Goal: Information Seeking & Learning: Learn about a topic

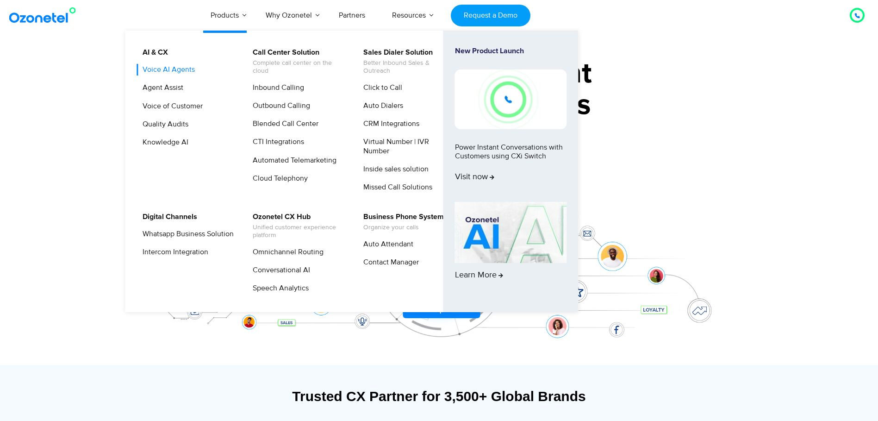
click at [178, 71] on link "Voice AI Agents" at bounding box center [167, 70] width 60 height 12
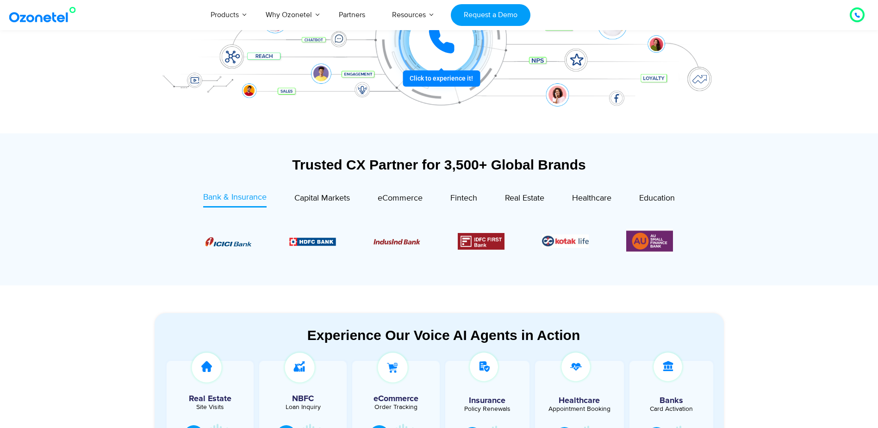
scroll to position [280, 0]
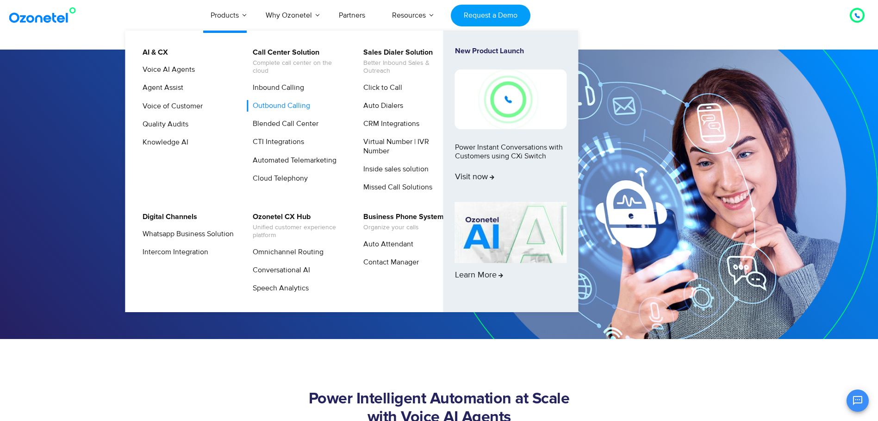
click at [282, 106] on link "Outbound Calling" at bounding box center [279, 106] width 65 height 12
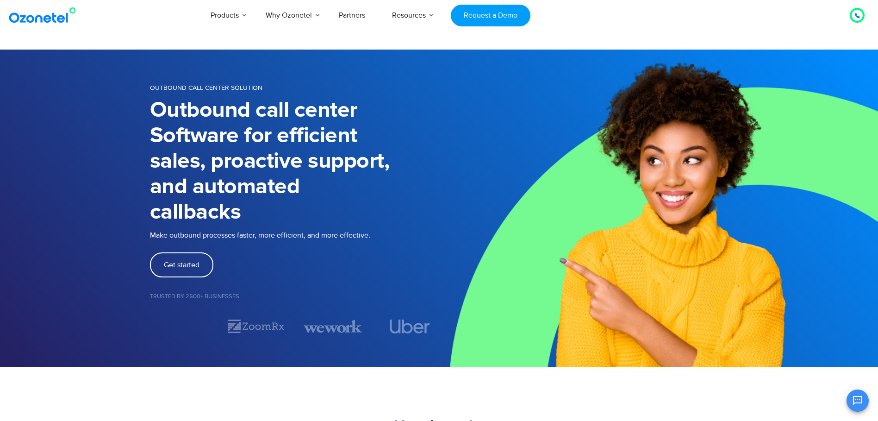
drag, startPoint x: 335, startPoint y: 121, endPoint x: 332, endPoint y: 113, distance: 7.9
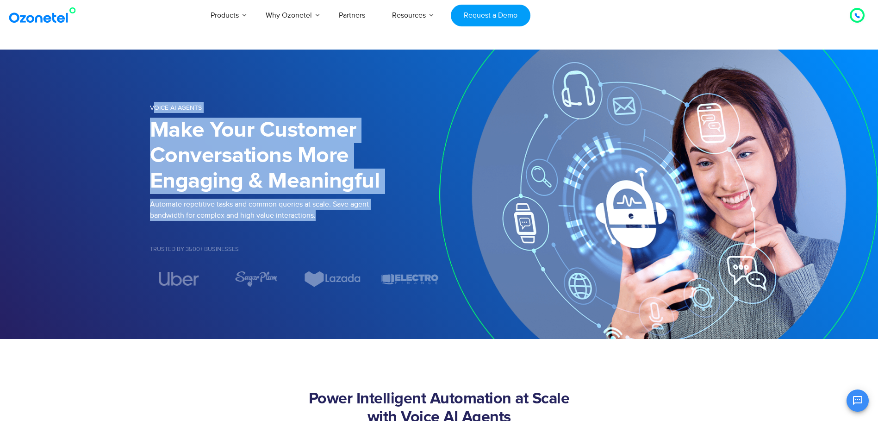
drag, startPoint x: 250, startPoint y: 161, endPoint x: 152, endPoint y: 112, distance: 109.5
click at [152, 112] on div "Voice AI Agents Make Your Customer Conversations More Engaging & Meaningful Aut…" at bounding box center [294, 194] width 289 height 185
click at [152, 112] on div "Voice AI Agents" at bounding box center [294, 108] width 289 height 13
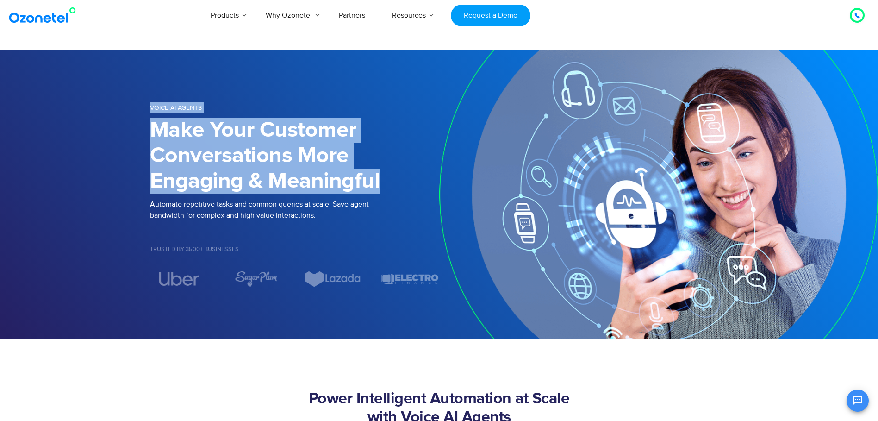
drag, startPoint x: 186, startPoint y: 138, endPoint x: 393, endPoint y: 173, distance: 209.8
click at [393, 173] on div "Voice AI Agents Make Your Customer Conversations More Engaging & Meaningful Aut…" at bounding box center [439, 194] width 592 height 224
drag, startPoint x: 393, startPoint y: 173, endPoint x: 395, endPoint y: 190, distance: 17.2
click at [395, 190] on h1 "Make Your Customer Conversations More Engaging & Meaningful" at bounding box center [294, 156] width 289 height 76
drag, startPoint x: 321, startPoint y: 173, endPoint x: 156, endPoint y: 121, distance: 173.0
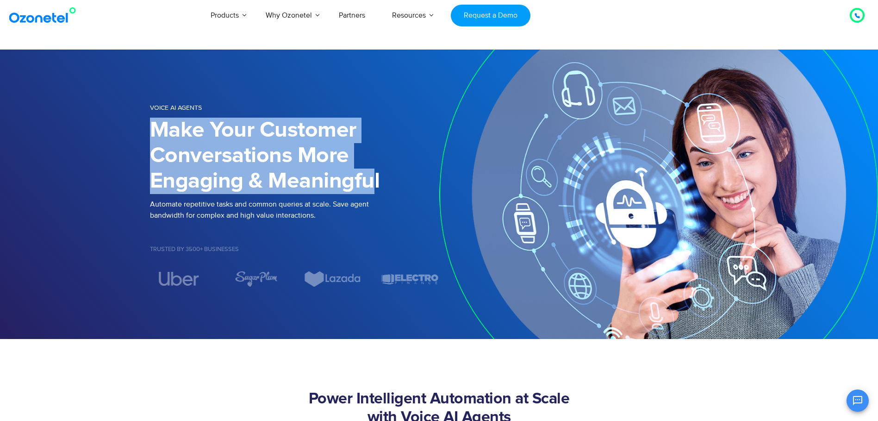
click at [156, 121] on h1 "Make Your Customer Conversations More Engaging & Meaningful" at bounding box center [294, 156] width 289 height 76
drag, startPoint x: 156, startPoint y: 121, endPoint x: 155, endPoint y: 126, distance: 5.3
click at [155, 126] on h1 "Make Your Customer Conversations More Engaging & Meaningful" at bounding box center [294, 156] width 289 height 76
drag, startPoint x: 168, startPoint y: 131, endPoint x: 410, endPoint y: 181, distance: 247.3
click at [410, 181] on h1 "Make Your Customer Conversations More Engaging & Meaningful" at bounding box center [294, 156] width 289 height 76
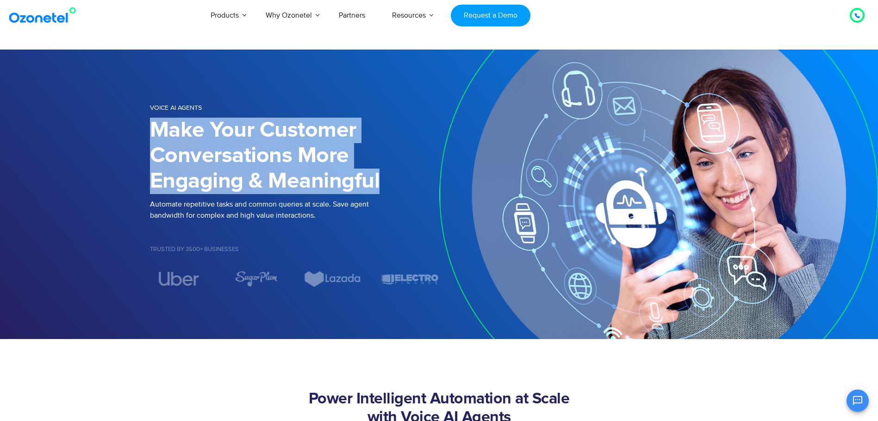
drag, startPoint x: 410, startPoint y: 181, endPoint x: 412, endPoint y: 187, distance: 6.0
click at [412, 187] on h1 "Make Your Customer Conversations More Engaging & Meaningful" at bounding box center [294, 156] width 289 height 76
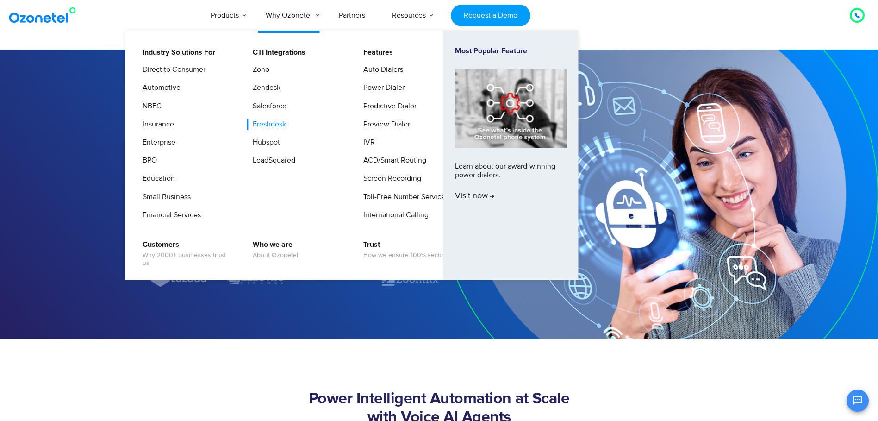
click at [268, 119] on link "Freshdesk" at bounding box center [267, 124] width 41 height 12
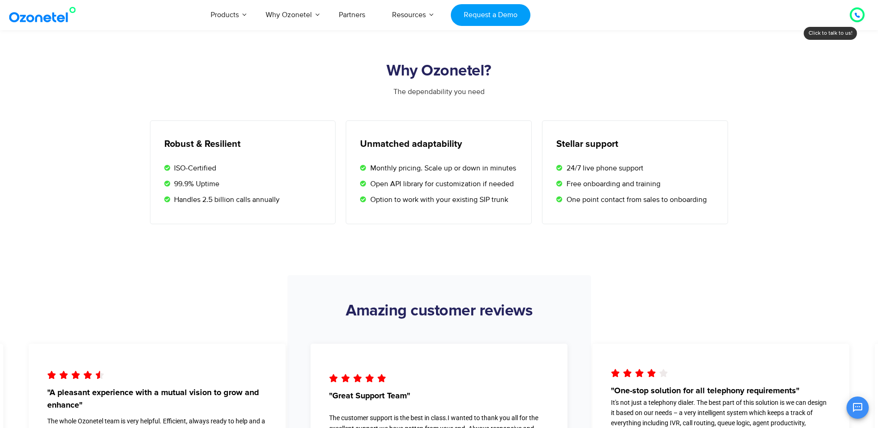
scroll to position [1527, 0]
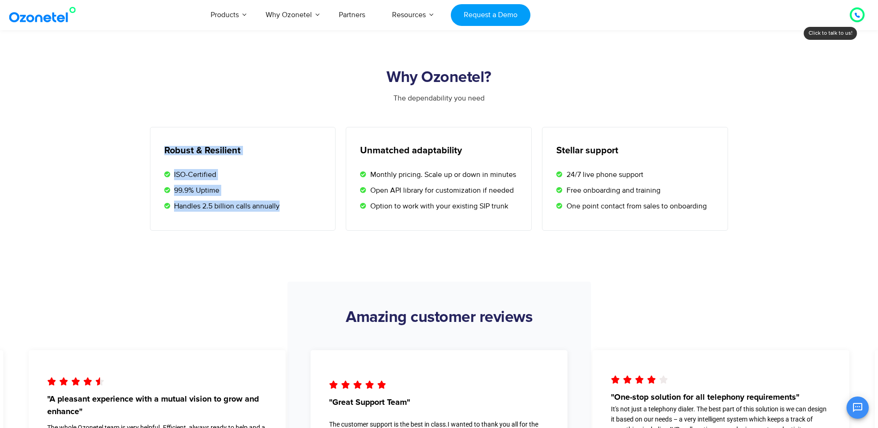
drag, startPoint x: 249, startPoint y: 193, endPoint x: 155, endPoint y: 130, distance: 113.5
click at [155, 130] on div "Robust & Resilient ISO-Certified 99.9% Uptime Handles 2.5 billion calls annually" at bounding box center [243, 179] width 186 height 104
drag, startPoint x: 155, startPoint y: 130, endPoint x: 190, endPoint y: 171, distance: 53.8
click at [190, 171] on span "ISO-Certified" at bounding box center [194, 174] width 44 height 11
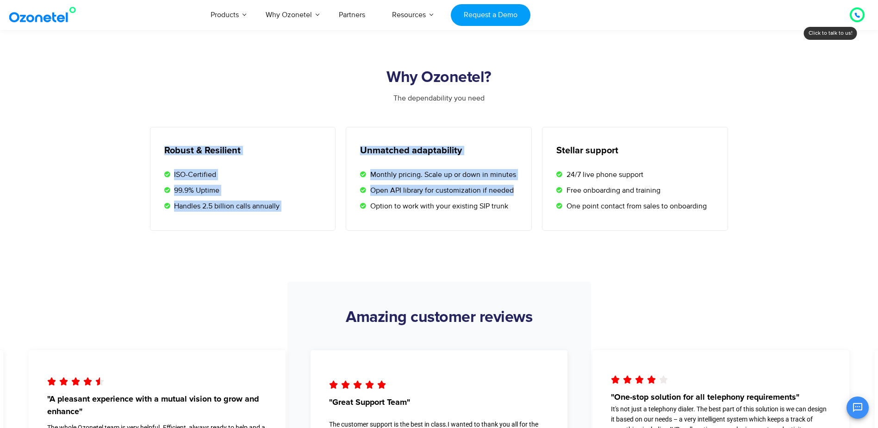
drag, startPoint x: 162, startPoint y: 146, endPoint x: 347, endPoint y: 217, distance: 197.3
click at [347, 217] on div "Robust & Resilient ISO-Certified 99.9% Uptime Handles 2.5 billion calls annuall…" at bounding box center [439, 179] width 589 height 104
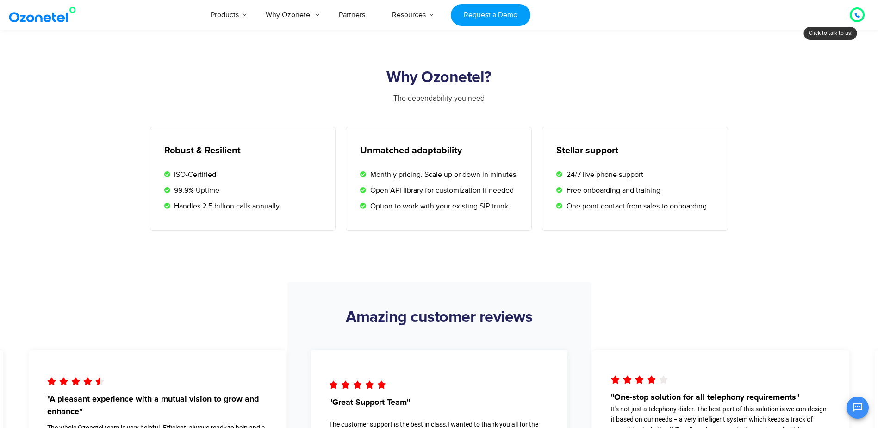
drag, startPoint x: 347, startPoint y: 217, endPoint x: 472, endPoint y: 211, distance: 125.6
click at [472, 211] on span "Option to work with your existing SIP trunk" at bounding box center [438, 205] width 140 height 11
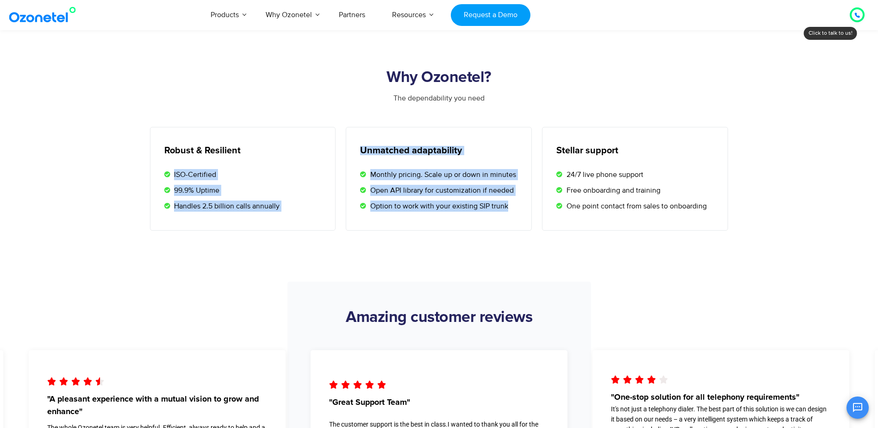
drag, startPoint x: 520, startPoint y: 205, endPoint x: 329, endPoint y: 135, distance: 203.5
click at [329, 135] on div "Robust & Resilient ISO-Certified 99.9% Uptime Handles 2.5 billion calls annuall…" at bounding box center [439, 179] width 589 height 104
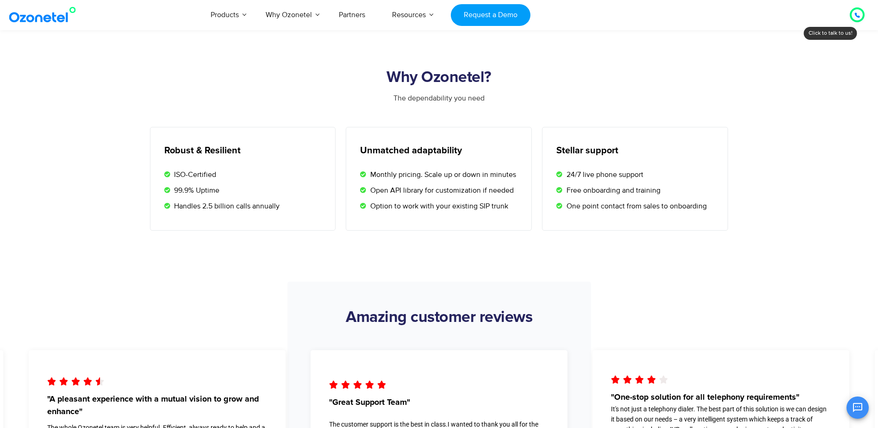
drag, startPoint x: 329, startPoint y: 135, endPoint x: 547, endPoint y: 181, distance: 222.8
click at [547, 182] on div "Stellar support 24/7 live phone support Free onboarding and training One point …" at bounding box center [635, 179] width 186 height 104
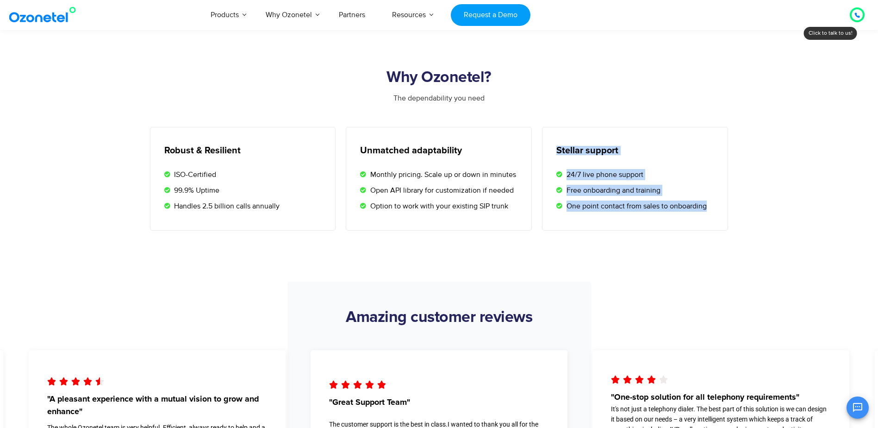
drag, startPoint x: 556, startPoint y: 143, endPoint x: 733, endPoint y: 210, distance: 188.9
click at [733, 209] on div "Stellar support 24/7 live phone support Free onboarding and training One point …" at bounding box center [635, 179] width 196 height 104
drag, startPoint x: 733, startPoint y: 210, endPoint x: 633, endPoint y: 205, distance: 100.1
click at [645, 213] on div "Stellar support 24/7 live phone support Free onboarding and training One point …" at bounding box center [635, 179] width 186 height 104
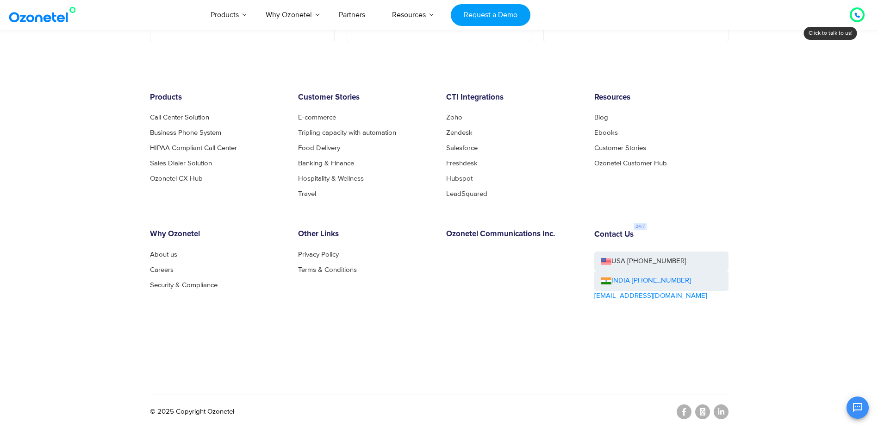
scroll to position [2773, 0]
click at [192, 180] on link "Ozonetel CX Hub" at bounding box center [179, 177] width 58 height 7
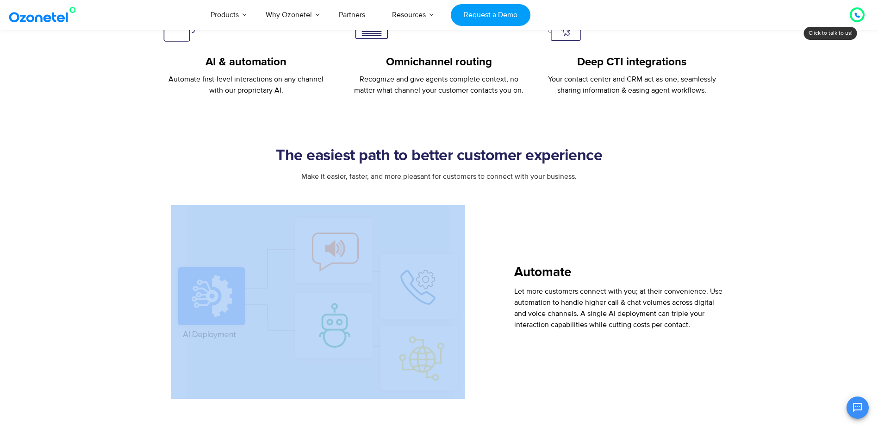
drag, startPoint x: 347, startPoint y: 266, endPoint x: 243, endPoint y: 243, distance: 105.7
click at [243, 243] on div at bounding box center [318, 301] width 337 height 193
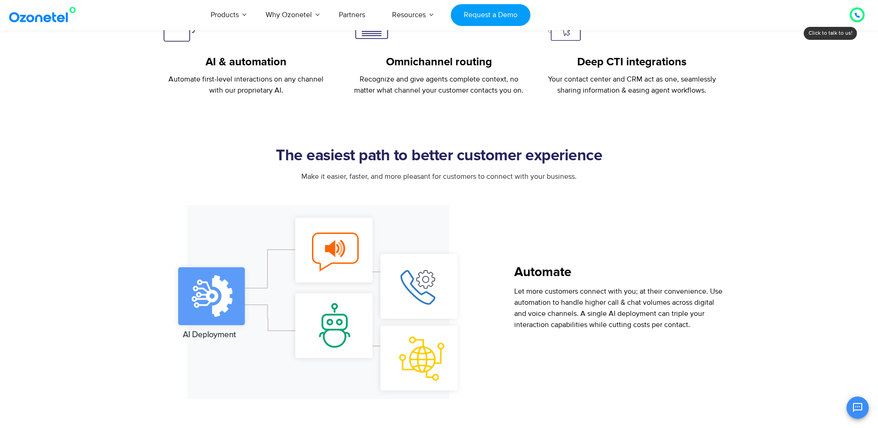
drag, startPoint x: 243, startPoint y: 243, endPoint x: 357, endPoint y: 202, distance: 121.1
click at [357, 202] on div "Make it easier, faster, and more pleasant for customers to connect with your bu…" at bounding box center [439, 188] width 579 height 34
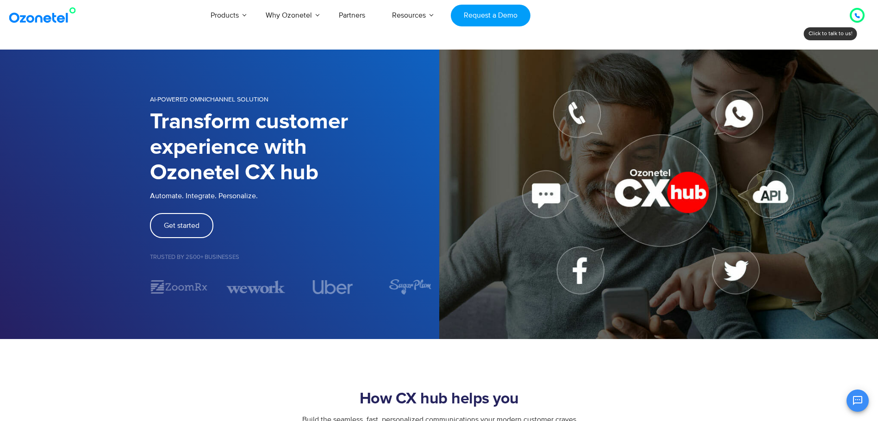
click at [38, 18] on img at bounding box center [44, 15] width 75 height 17
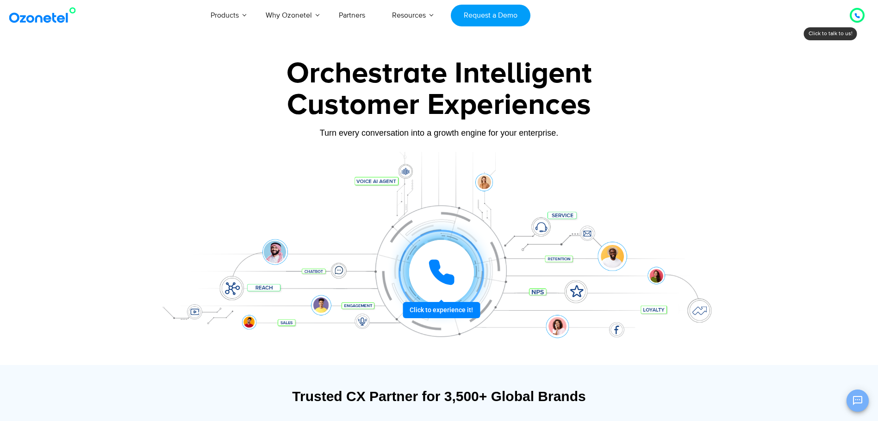
click at [861, 395] on button "Open chat" at bounding box center [858, 400] width 22 height 22
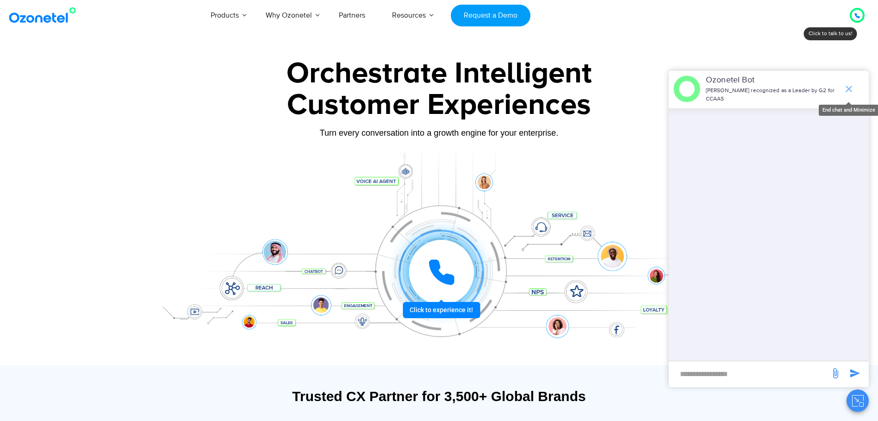
click at [847, 87] on icon "end chat or minimize" at bounding box center [848, 88] width 11 height 11
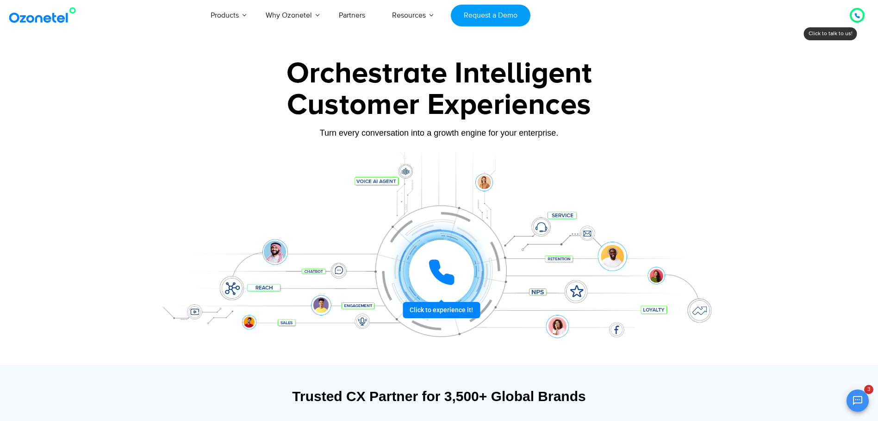
click at [859, 399] on icon "Open chat" at bounding box center [857, 400] width 9 height 9
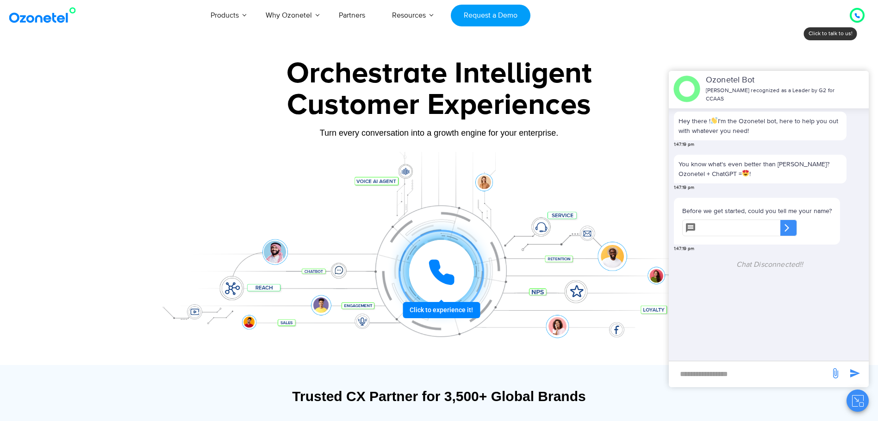
click at [495, 153] on div at bounding box center [439, 258] width 579 height 213
click at [854, 400] on icon "Close chat" at bounding box center [858, 401] width 12 height 12
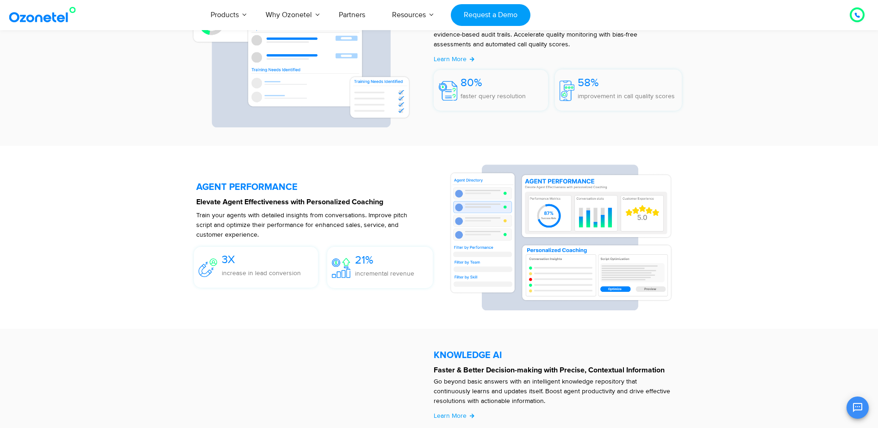
scroll to position [1666, 0]
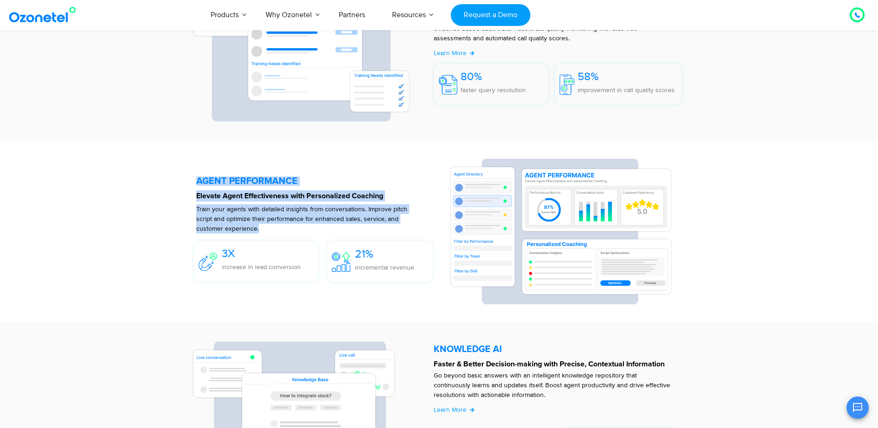
drag, startPoint x: 187, startPoint y: 166, endPoint x: 183, endPoint y: 162, distance: 6.2
click at [183, 162] on section "AGENT PERFORMANCE Elevate Agent Effectiveness with Personalized Coaching Train …" at bounding box center [439, 231] width 523 height 164
drag, startPoint x: 183, startPoint y: 162, endPoint x: 219, endPoint y: 202, distance: 54.0
click at [219, 202] on div "Elevate Agent Effectiveness with Personalized Coaching" at bounding box center [318, 202] width 244 height 14
drag, startPoint x: 311, startPoint y: 239, endPoint x: 336, endPoint y: 244, distance: 25.4
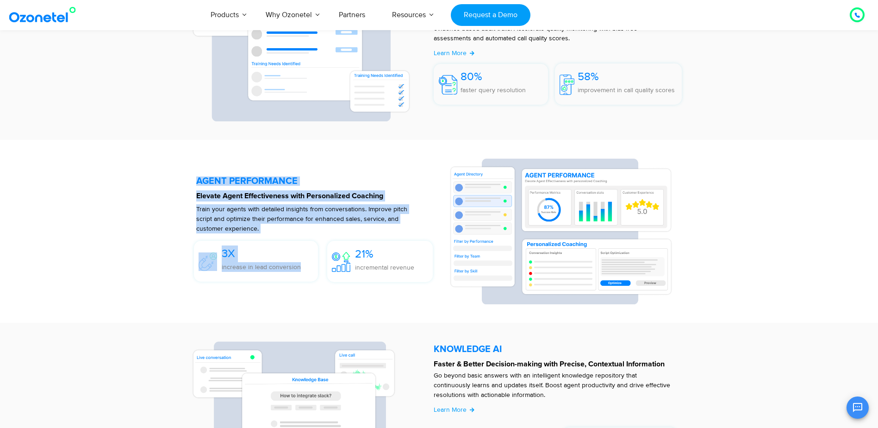
click at [336, 244] on div "AGENT PERFORMANCE Elevate Agent Effectiveness with Personalized Coaching Train …" at bounding box center [318, 231] width 262 height 146
click at [338, 244] on div "21% incremental revenue" at bounding box center [380, 261] width 106 height 41
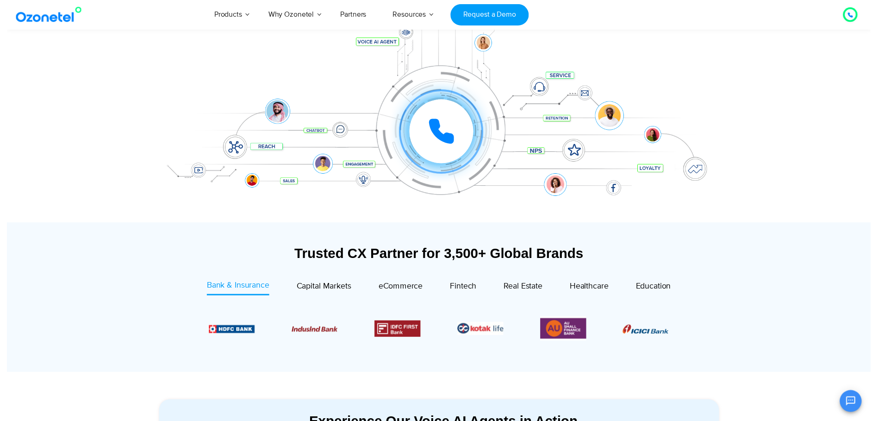
scroll to position [0, 0]
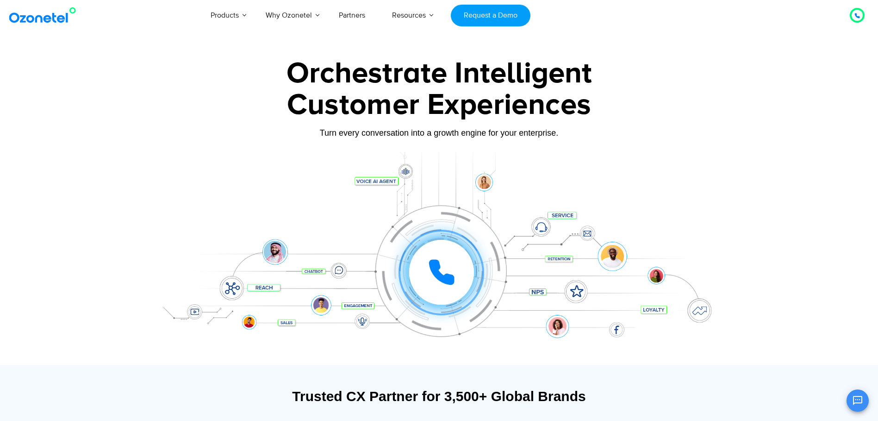
drag, startPoint x: 454, startPoint y: 268, endPoint x: 364, endPoint y: 273, distance: 89.9
click at [364, 273] on div "Click to experience it! Call in progress... 1 2 3 4 5 6 7 8 9 # 0" at bounding box center [439, 253] width 579 height 157
click at [446, 270] on icon at bounding box center [442, 272] width 28 height 28
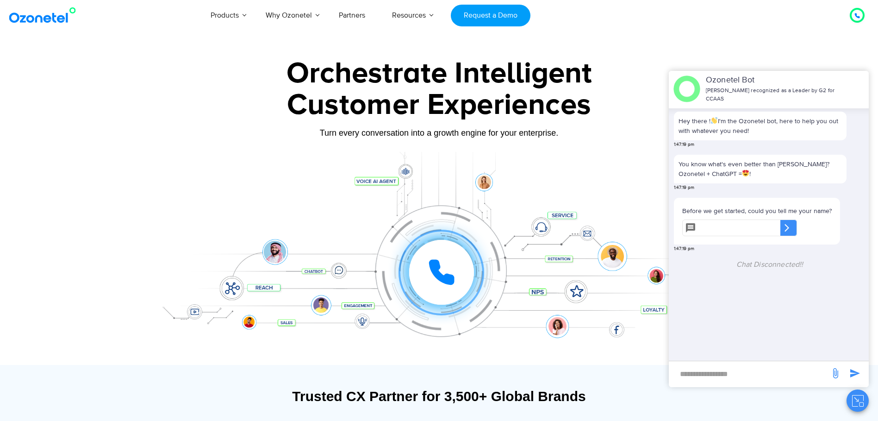
click at [861, 400] on icon "Close chat" at bounding box center [858, 401] width 12 height 12
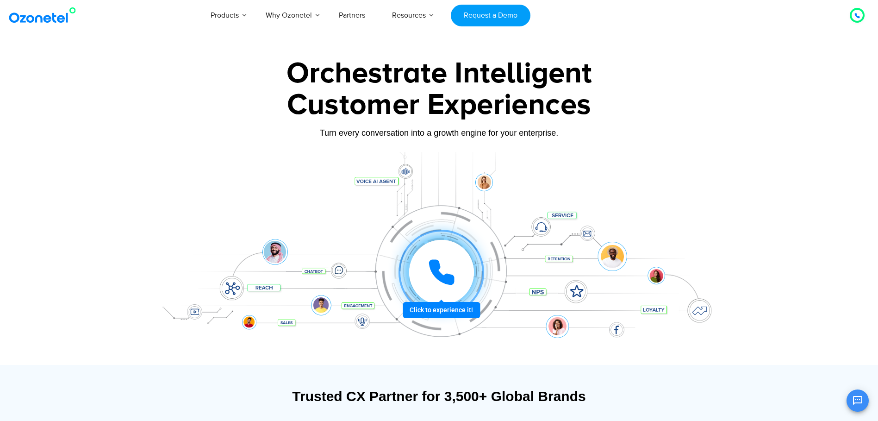
click at [455, 282] on div at bounding box center [441, 272] width 65 height 65
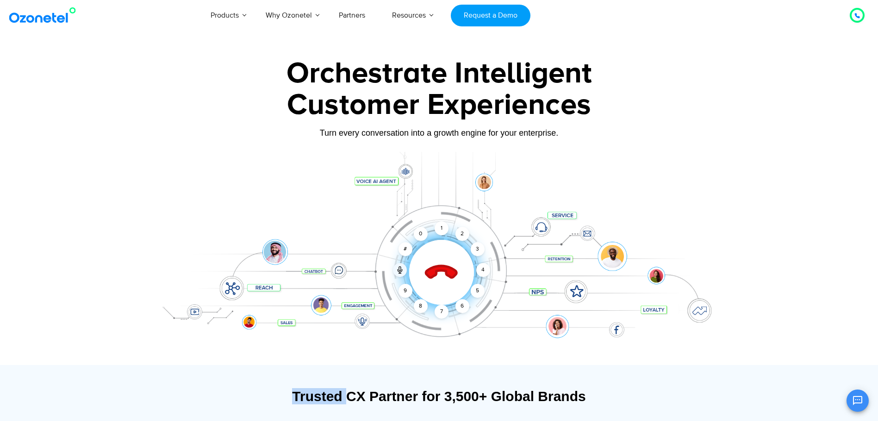
click at [455, 282] on div at bounding box center [442, 272] width 92 height 92
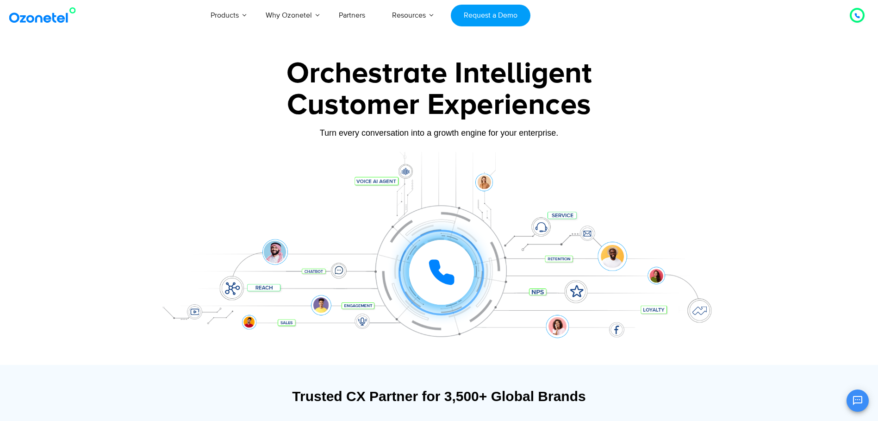
drag, startPoint x: 455, startPoint y: 282, endPoint x: 564, endPoint y: 177, distance: 151.5
click at [564, 177] on div "Click to experience it! Call connected 1 2 3 4 5 6 7 8 9 # 0" at bounding box center [439, 253] width 579 height 157
drag, startPoint x: 551, startPoint y: 214, endPoint x: 668, endPoint y: 315, distance: 154.3
click at [668, 315] on div "Click to experience it! Call connected 1 2 3 4 5 6 7 8 9 # 0" at bounding box center [439, 253] width 579 height 157
drag, startPoint x: 771, startPoint y: 137, endPoint x: 765, endPoint y: 133, distance: 6.8
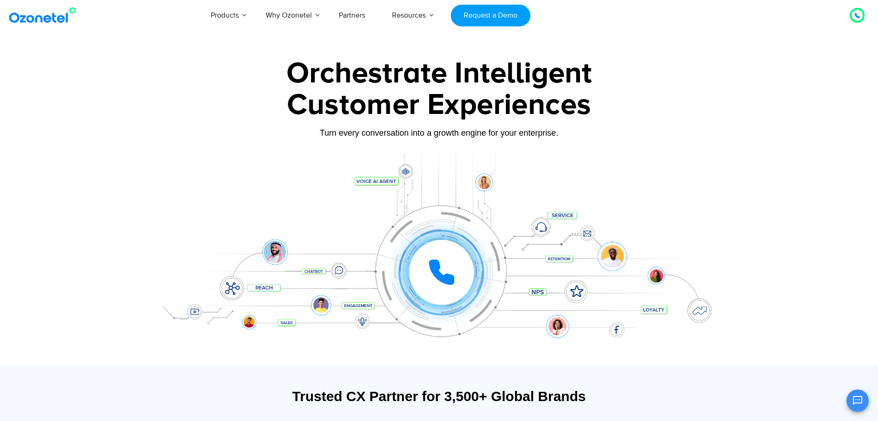
click at [771, 137] on div at bounding box center [439, 207] width 878 height 315
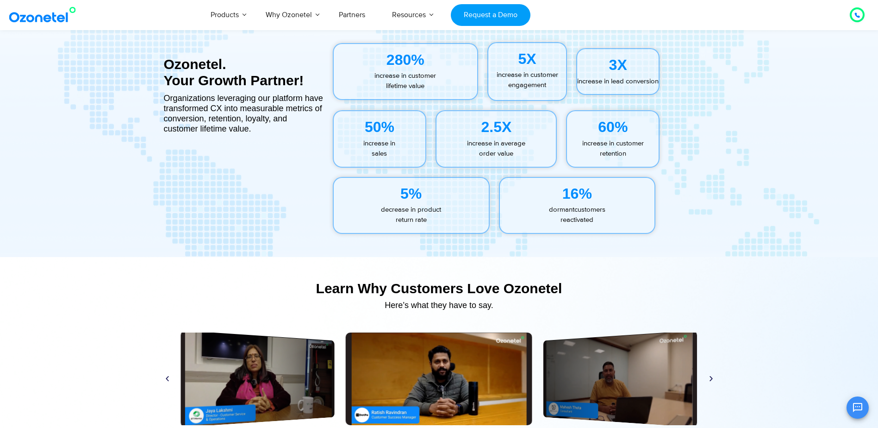
scroll to position [4443, 0]
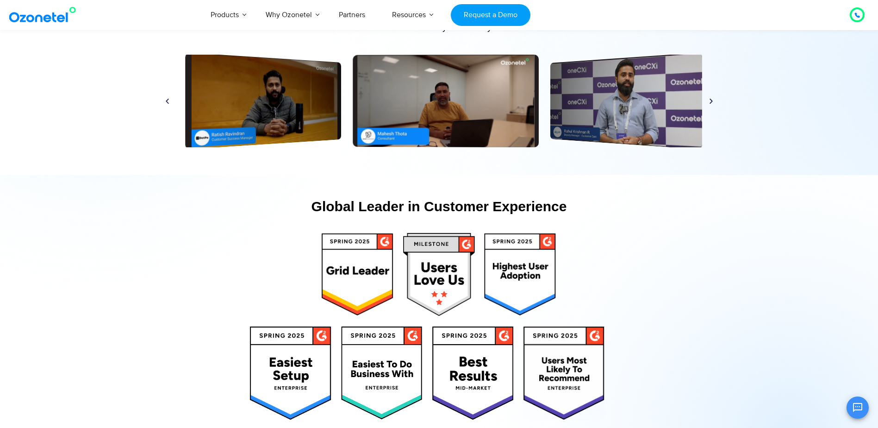
click at [353, 107] on div "Play" at bounding box center [446, 101] width 186 height 93
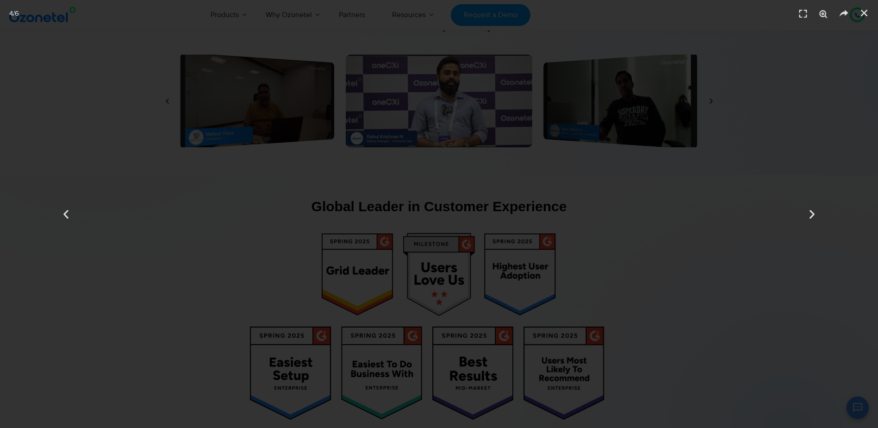
click at [303, 104] on div "4 / 6" at bounding box center [113, 214] width 878 height 428
click at [813, 83] on div "Next" at bounding box center [812, 214] width 132 height 428
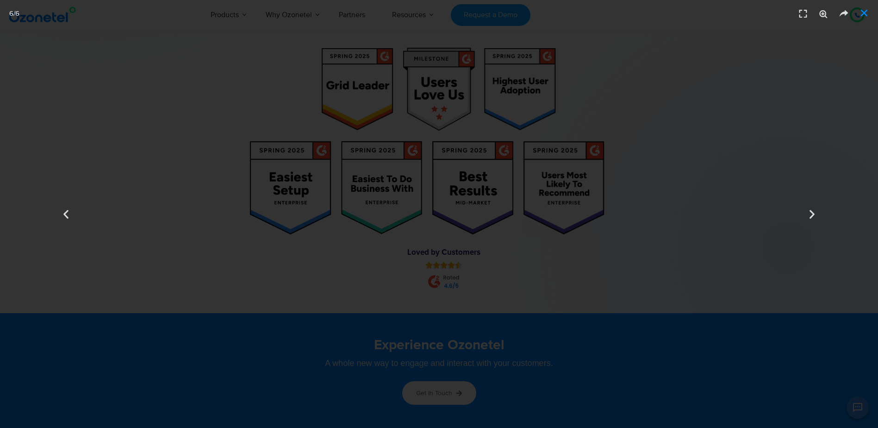
click at [864, 13] on icon "Close (Esc)" at bounding box center [863, 12] width 9 height 9
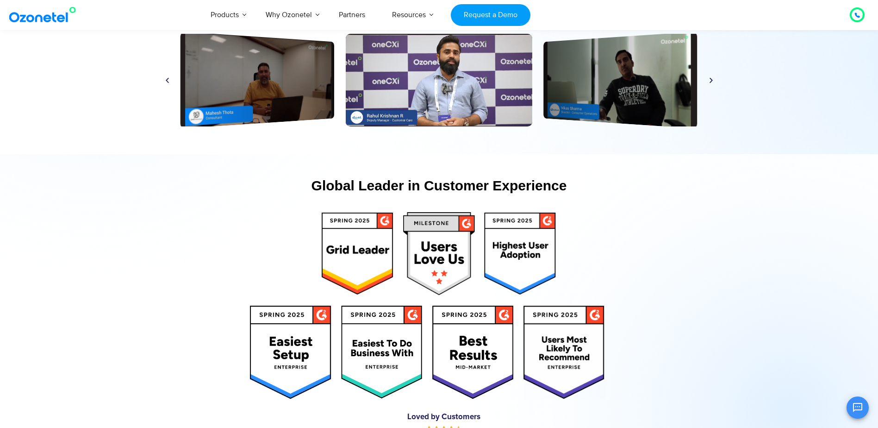
scroll to position [4397, 0]
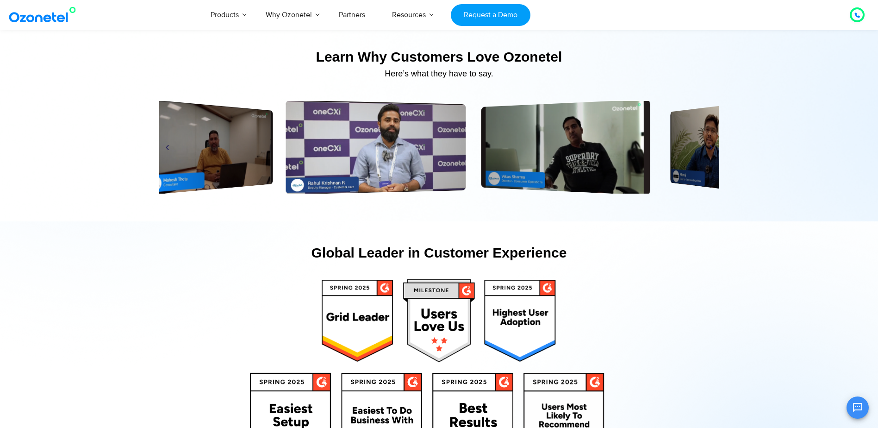
click at [481, 148] on div "Play" at bounding box center [565, 147] width 169 height 96
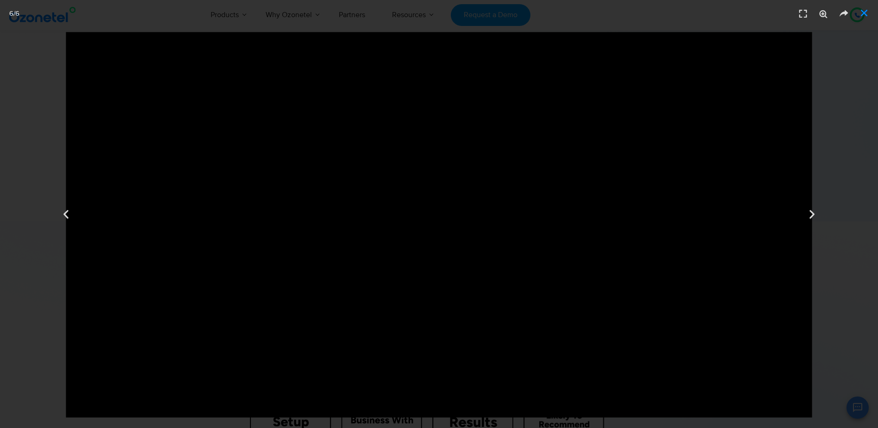
click at [865, 10] on icon "Close (Esc)" at bounding box center [863, 12] width 9 height 9
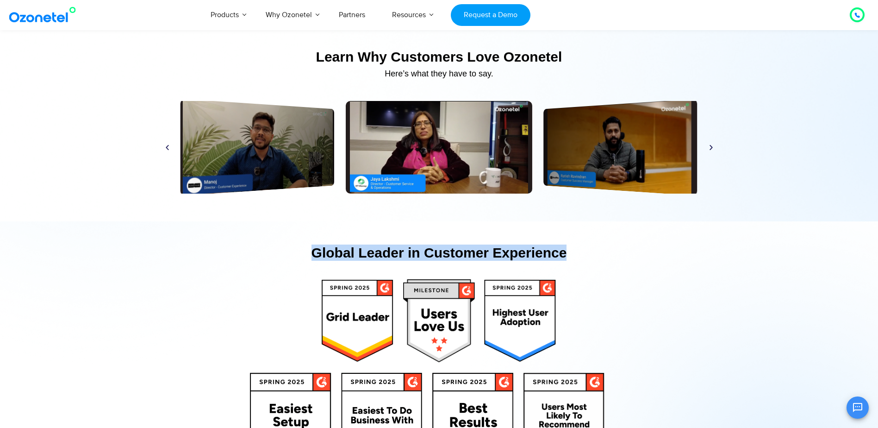
drag, startPoint x: 461, startPoint y: 254, endPoint x: 646, endPoint y: 253, distance: 184.7
click at [645, 253] on div "Global Leader in Customer Experience" at bounding box center [439, 252] width 560 height 16
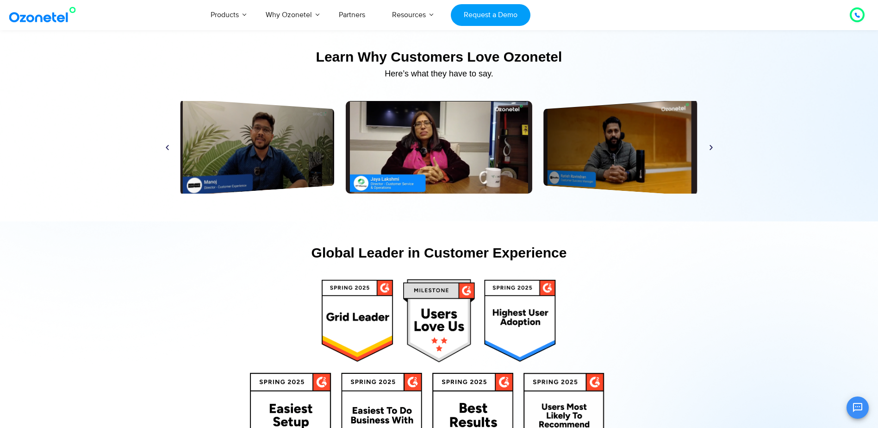
drag, startPoint x: 646, startPoint y: 253, endPoint x: 597, endPoint y: 283, distance: 57.3
click at [599, 287] on div at bounding box center [601, 320] width 81 height 93
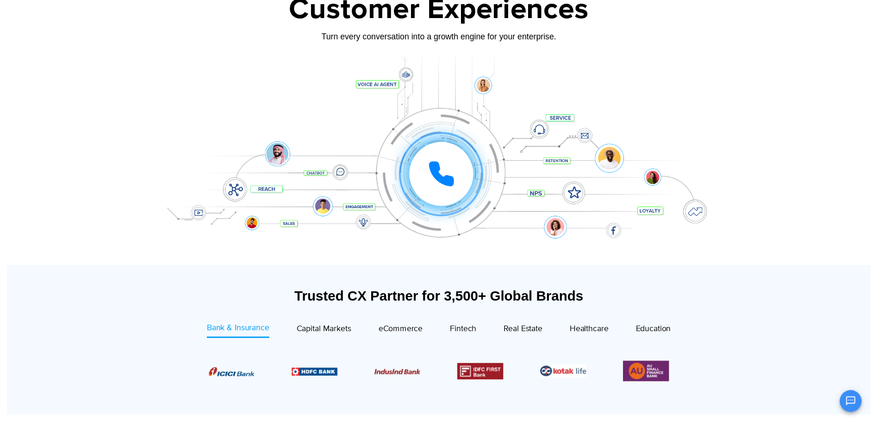
scroll to position [0, 0]
